Goal: Information Seeking & Learning: Understand process/instructions

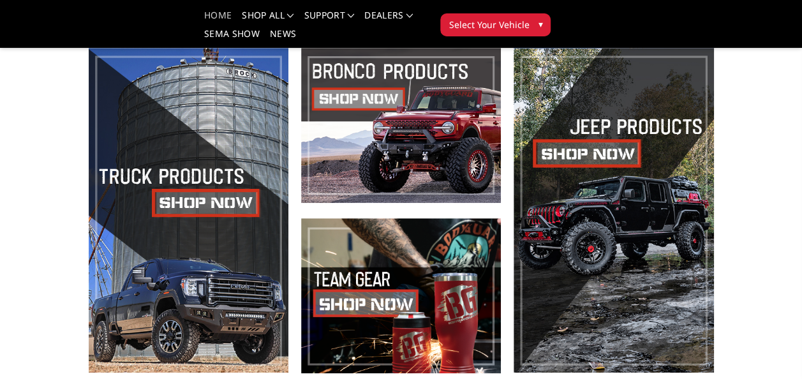
scroll to position [360, 0]
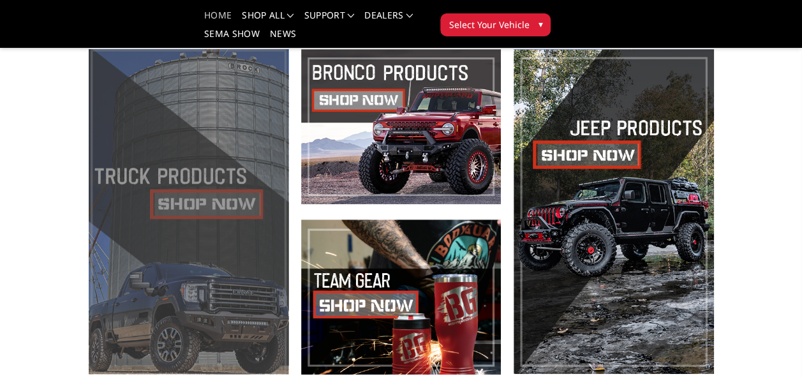
click at [214, 199] on span at bounding box center [189, 211] width 200 height 325
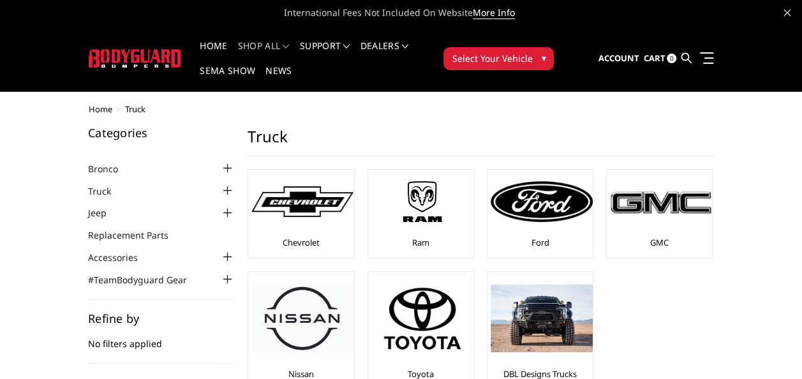
click at [543, 60] on span "▾" at bounding box center [543, 57] width 4 height 13
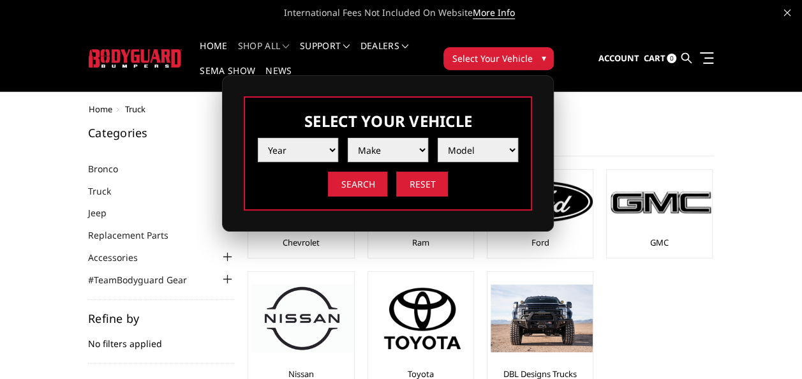
click at [333, 152] on select "Year 2025 2024 2023 2022 2021 2020 2019 2018 2017 2016 2015 2014 2013 2012 2011…" at bounding box center [298, 150] width 80 height 24
select select "yr_2025"
click at [258, 138] on select "Year 2025 2024 2023 2022 2021 2020 2019 2018 2017 2016 2015 2014 2013 2012 2011…" at bounding box center [298, 150] width 80 height 24
click at [420, 145] on select "Make Chevrolet Ford GMC Ram Toyota" at bounding box center [388, 150] width 80 height 24
select select "mk_chevrolet"
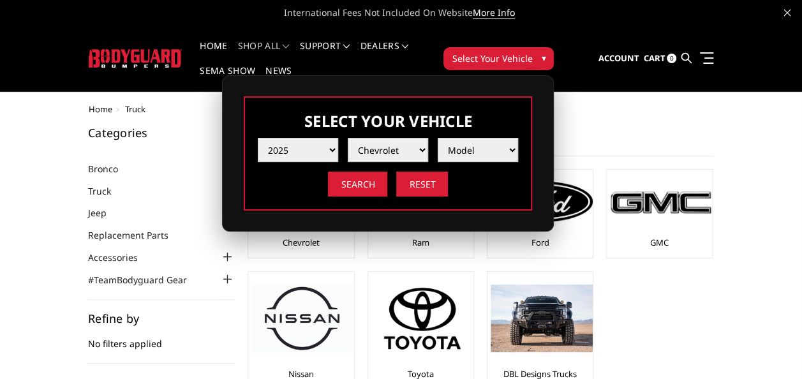
click at [348, 138] on select "Make Chevrolet Ford GMC Ram Toyota" at bounding box center [388, 150] width 80 height 24
click at [505, 147] on select "Model Silverado 1500 Silverado 2500 / 3500 Silverado 4500 / 5500 / 6500" at bounding box center [478, 150] width 80 height 24
select select "md_silverado-2500-3500"
click at [438, 138] on select "Model Silverado 1500 Silverado 2500 / 3500 Silverado 4500 / 5500 / 6500" at bounding box center [478, 150] width 80 height 24
click at [377, 182] on input "Search" at bounding box center [357, 184] width 59 height 25
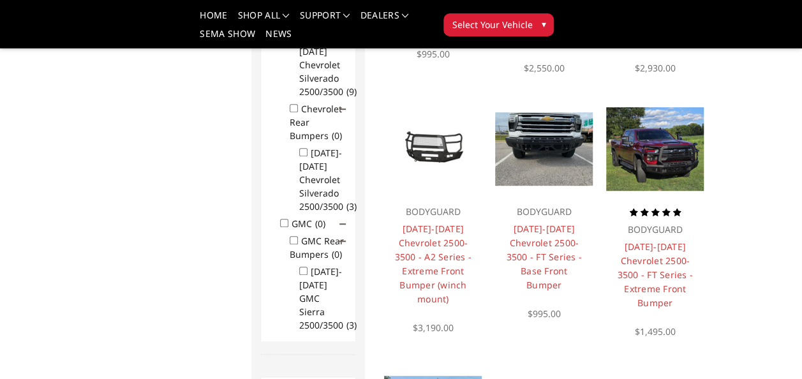
scroll to position [361, 0]
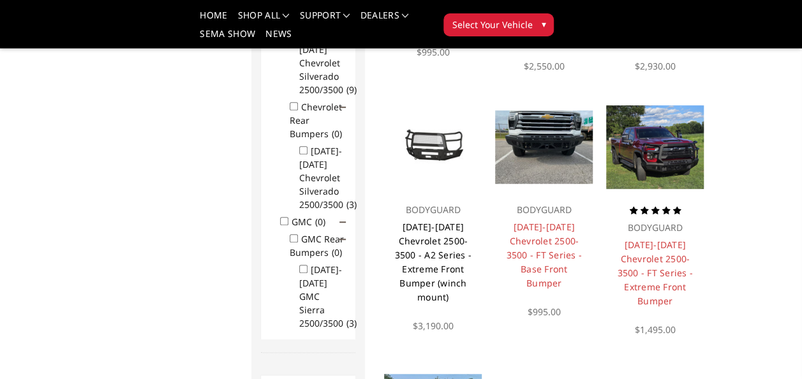
click at [441, 258] on link "[DATE]-[DATE] Chevrolet 2500-3500 - A2 Series - Extreme Front Bumper (winch mou…" at bounding box center [432, 262] width 77 height 82
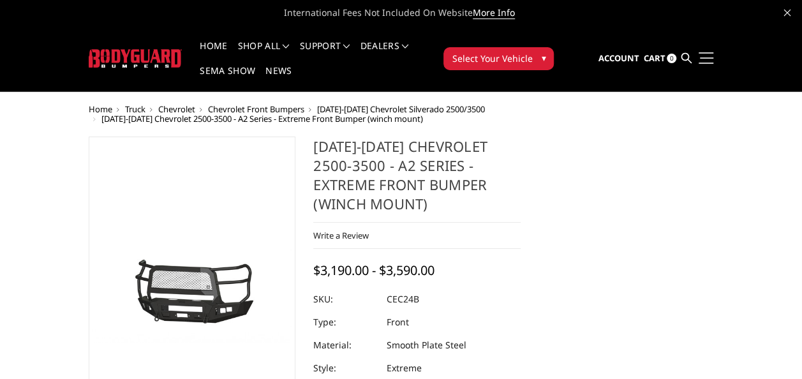
click at [703, 61] on link at bounding box center [704, 57] width 18 height 13
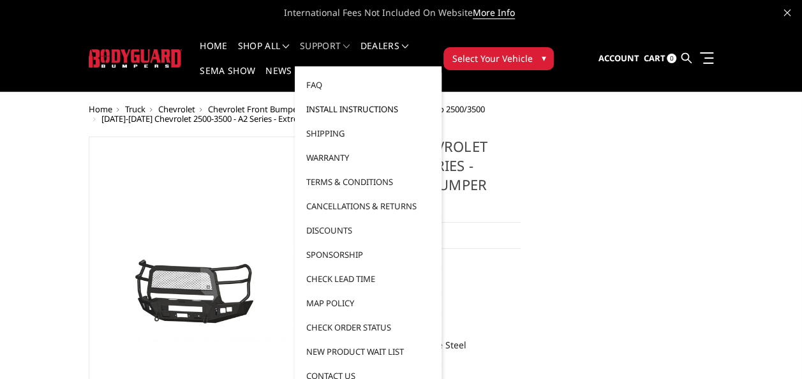
click at [355, 108] on link "Install Instructions" at bounding box center [368, 109] width 137 height 24
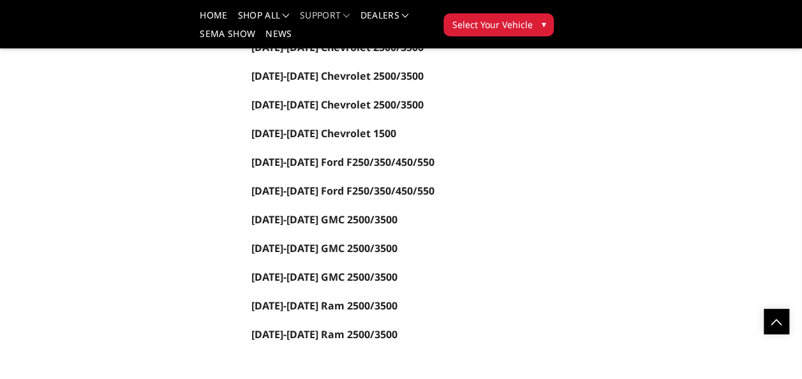
scroll to position [1203, 0]
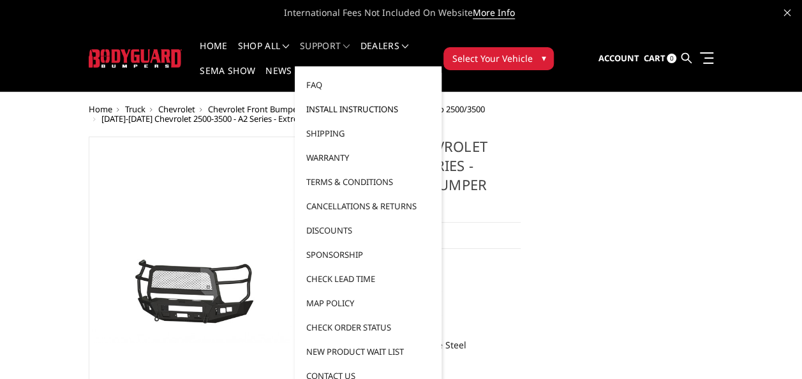
click at [337, 108] on link "Install Instructions" at bounding box center [368, 109] width 137 height 24
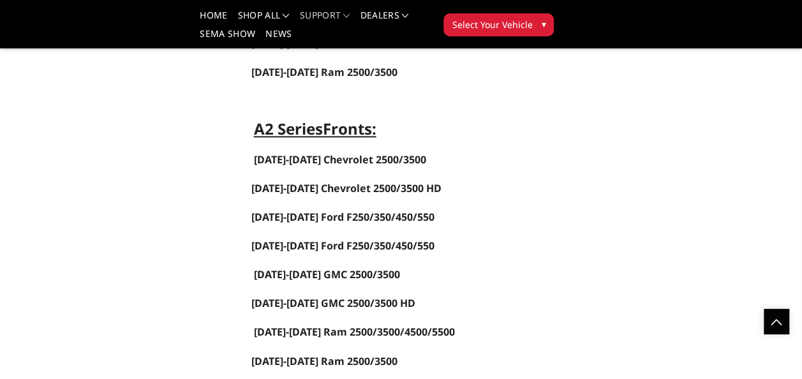
scroll to position [847, 0]
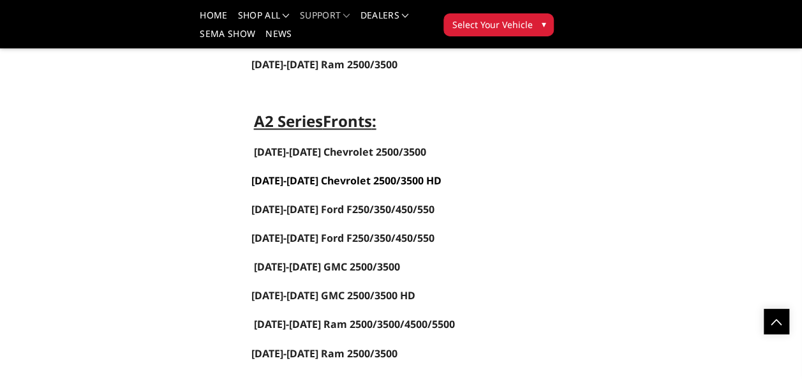
click at [320, 174] on span "2024-2025 Chevrolet 2500/3500 HD" at bounding box center [346, 181] width 190 height 14
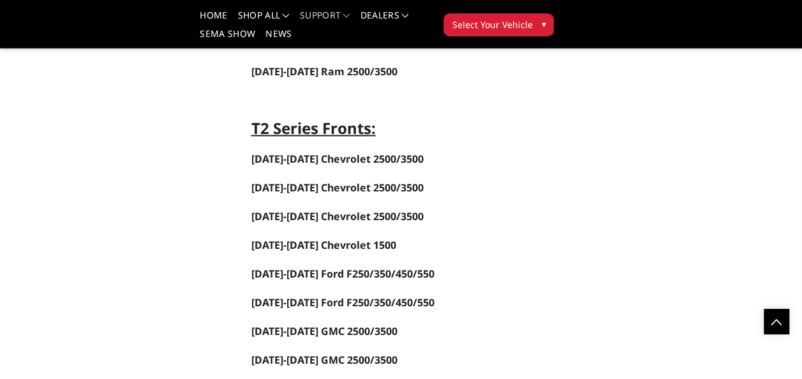
scroll to position [1144, 0]
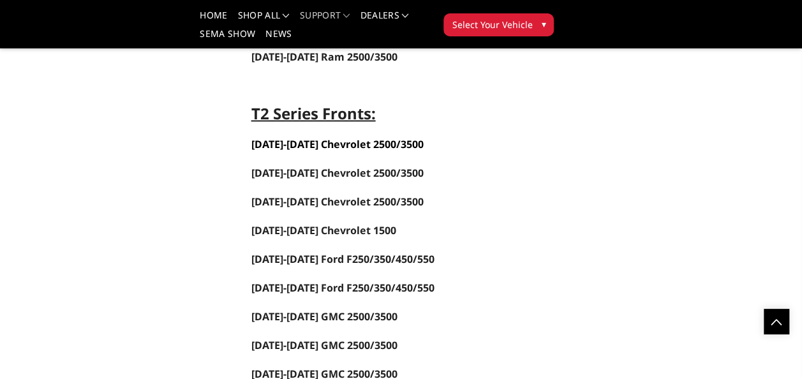
click at [342, 137] on strong "[DATE]-[DATE] Chevrolet 2500/3500" at bounding box center [337, 144] width 172 height 14
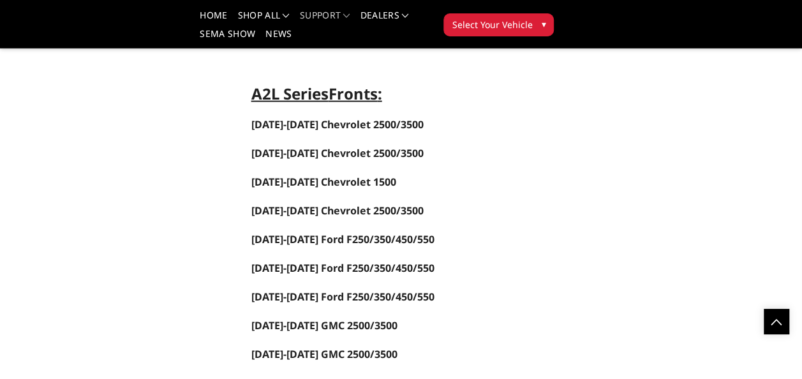
scroll to position [1545, 0]
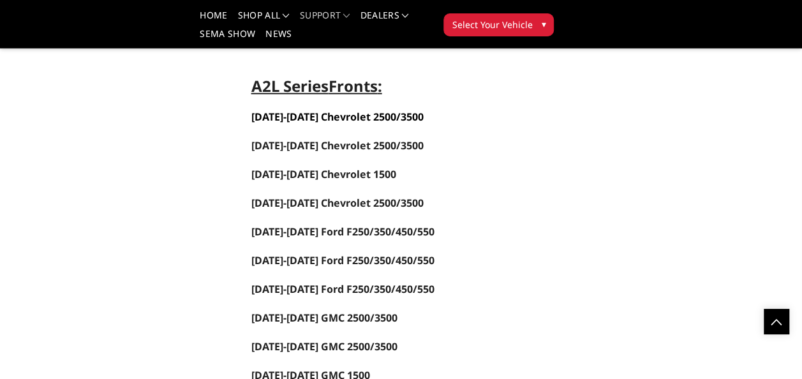
click at [324, 110] on link "[DATE]-[DATE] Chevrolet 2500/3500" at bounding box center [337, 117] width 172 height 14
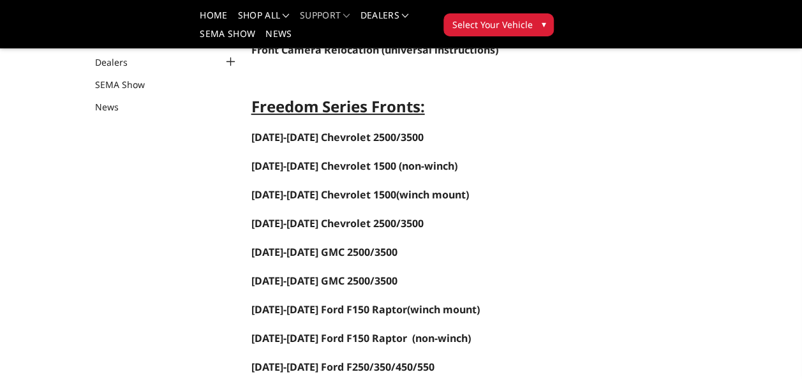
scroll to position [149, 0]
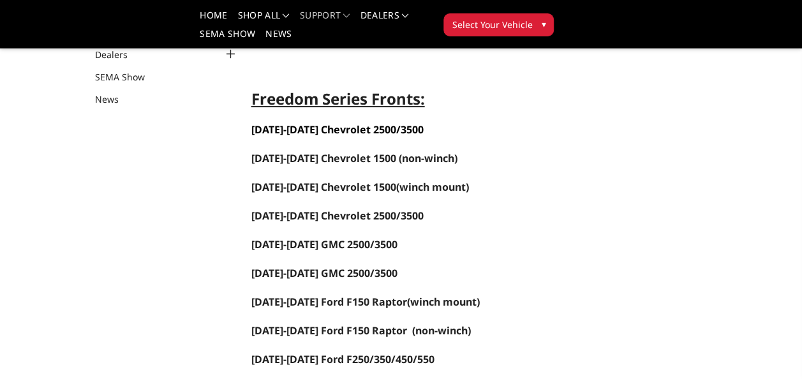
click at [318, 126] on span "[DATE]-[DATE] Chevrolet 2500/3500" at bounding box center [337, 129] width 172 height 14
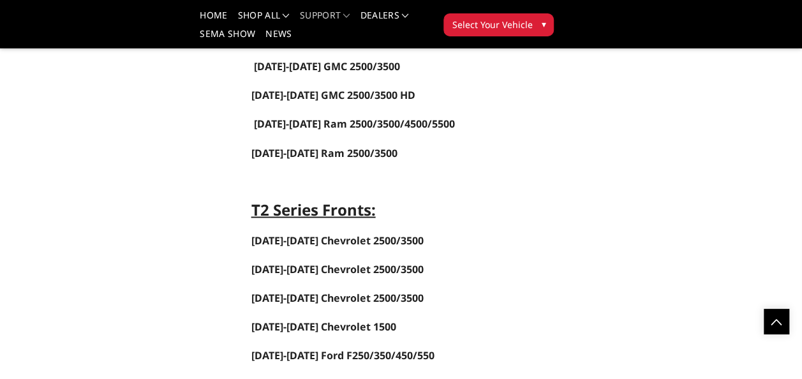
scroll to position [1099, 0]
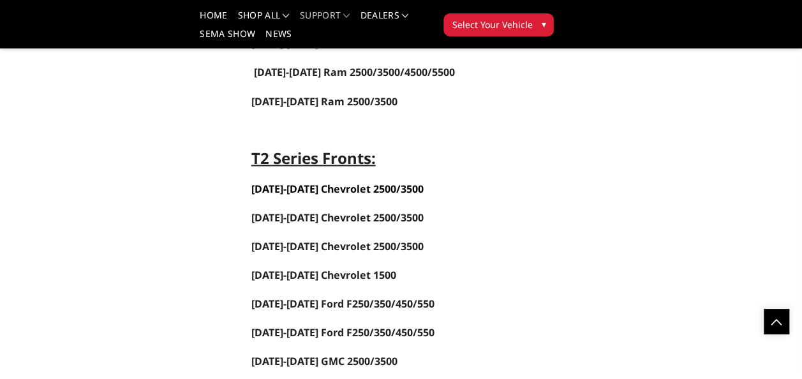
click at [325, 181] on strong "[DATE]-[DATE] Chevrolet 2500/3500" at bounding box center [337, 188] width 172 height 14
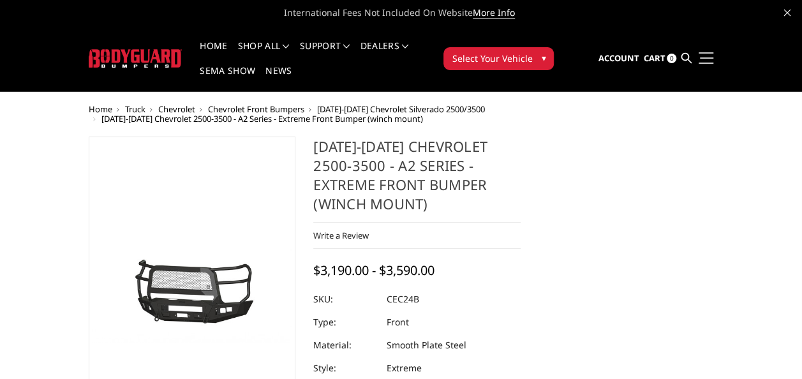
click at [711, 55] on link at bounding box center [704, 57] width 18 height 13
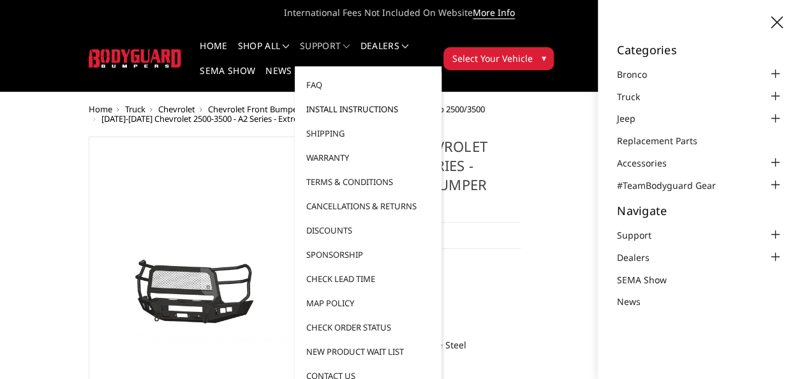
click at [323, 112] on link "Install Instructions" at bounding box center [368, 109] width 137 height 24
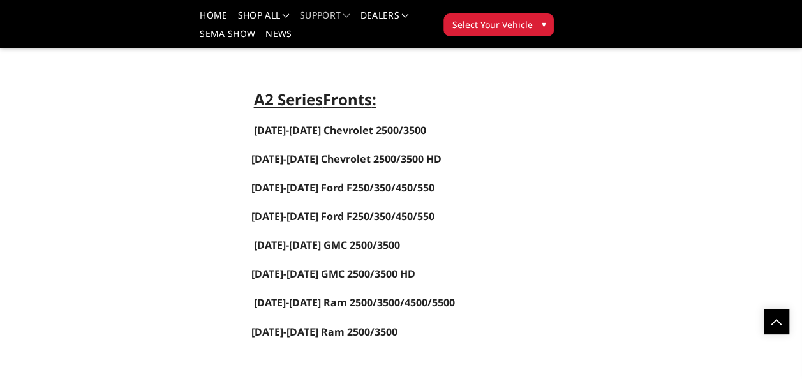
scroll to position [876, 0]
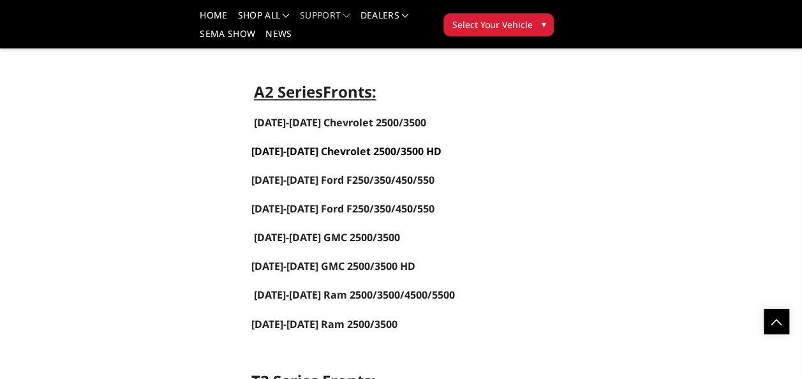
click at [343, 145] on span "[DATE]-[DATE] Chevrolet 2500/3500 HD" at bounding box center [346, 151] width 190 height 14
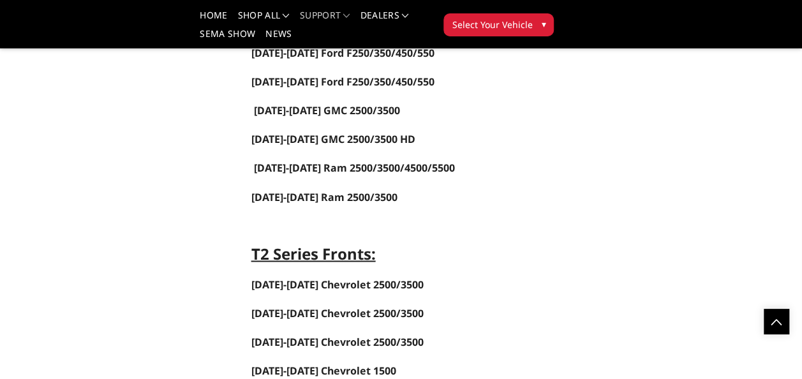
scroll to position [1004, 0]
click at [328, 276] on strong "[DATE]-[DATE] Chevrolet 2500/3500" at bounding box center [337, 283] width 172 height 14
